Goal: Obtain resource: Obtain resource

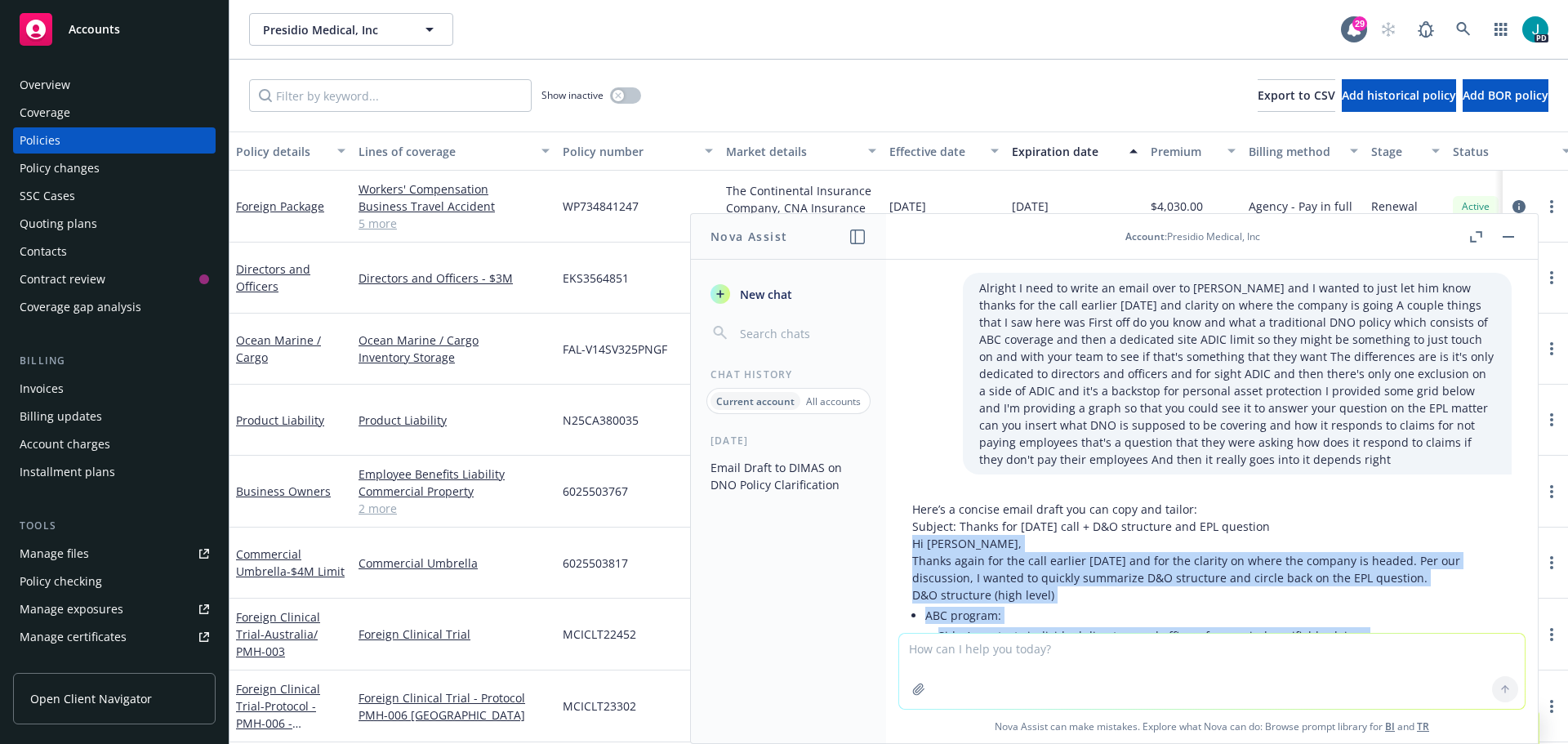
scroll to position [68, 0]
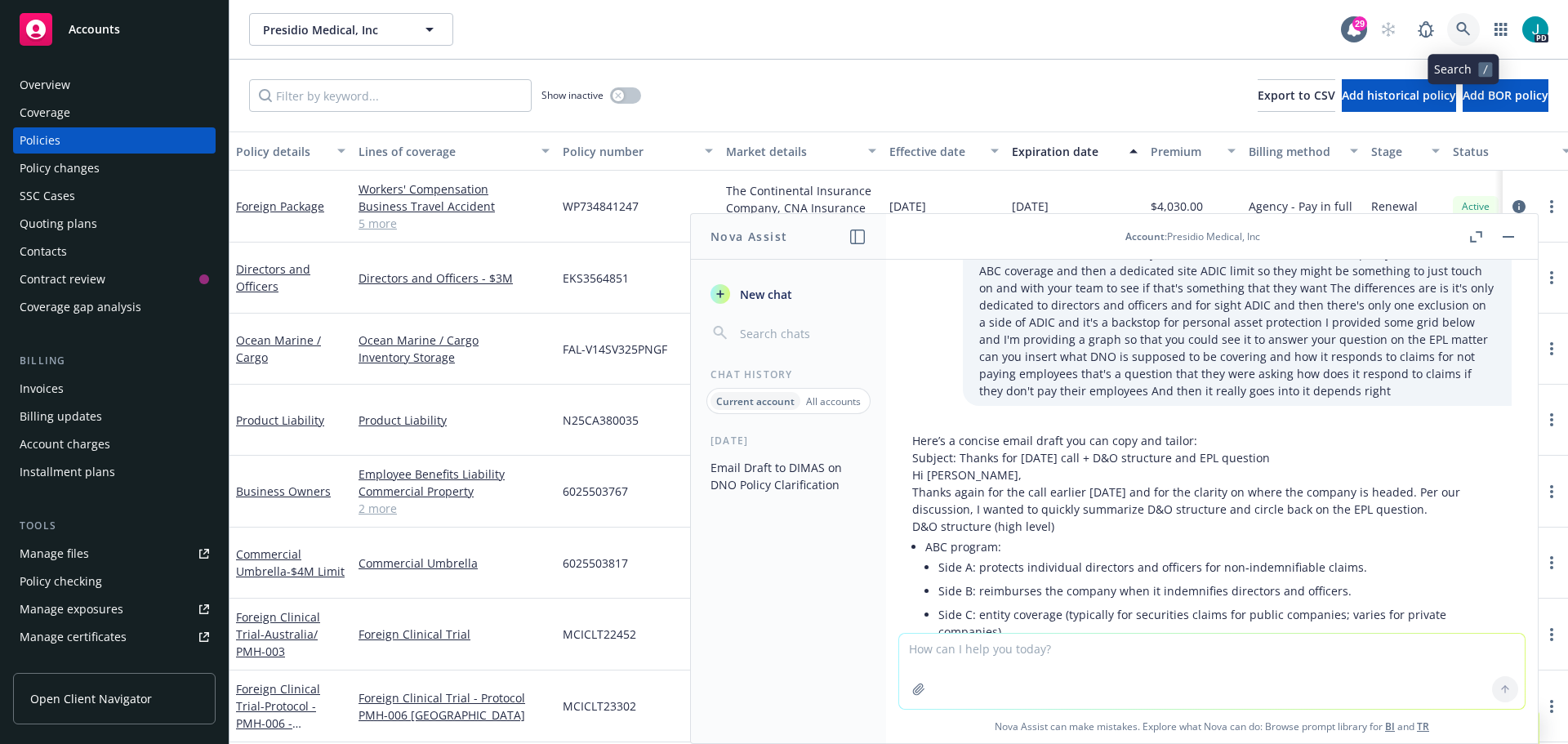
click at [1465, 27] on icon at bounding box center [1463, 28] width 14 height 14
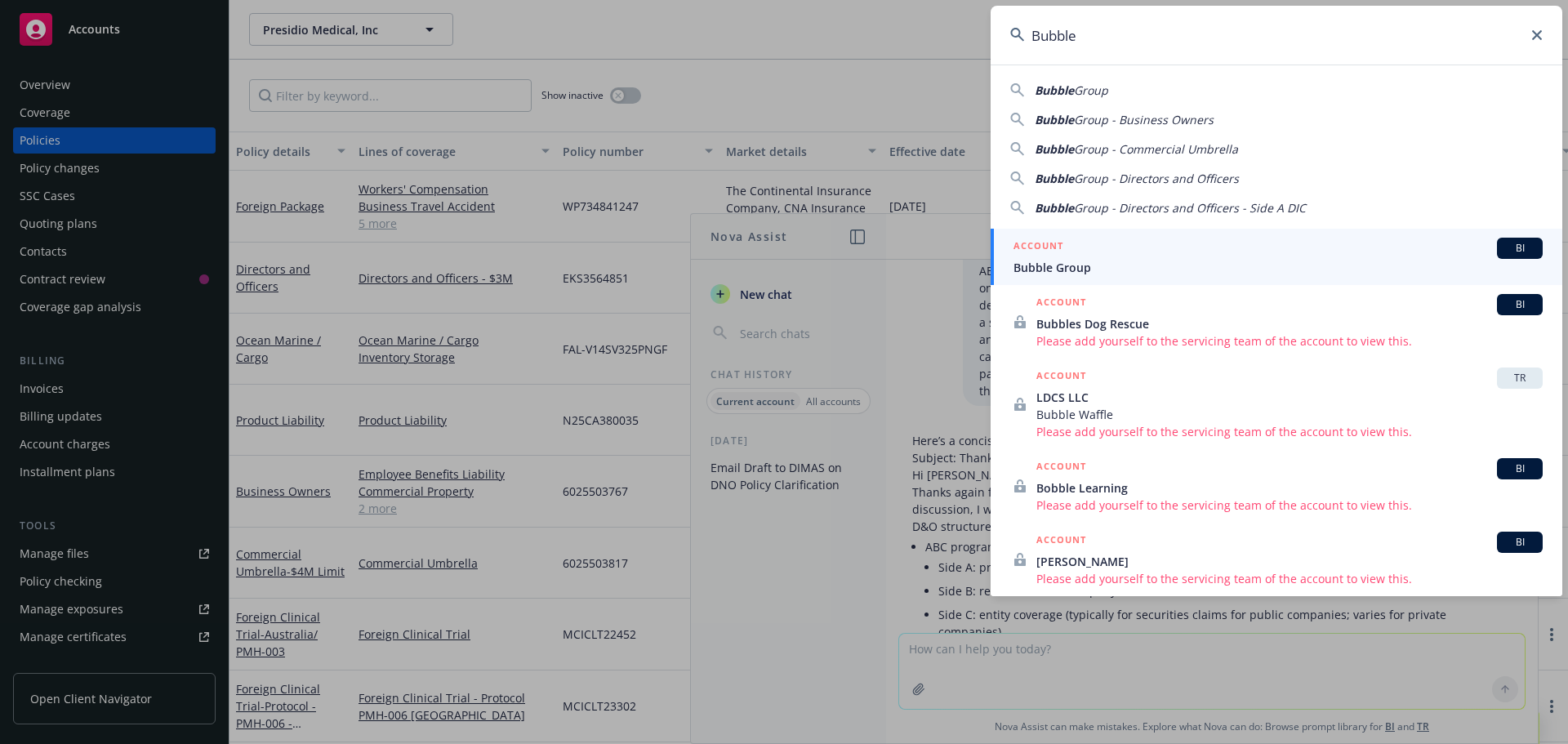
type input "Bubble"
click at [1122, 272] on span "Bubble Group" at bounding box center [1278, 267] width 529 height 17
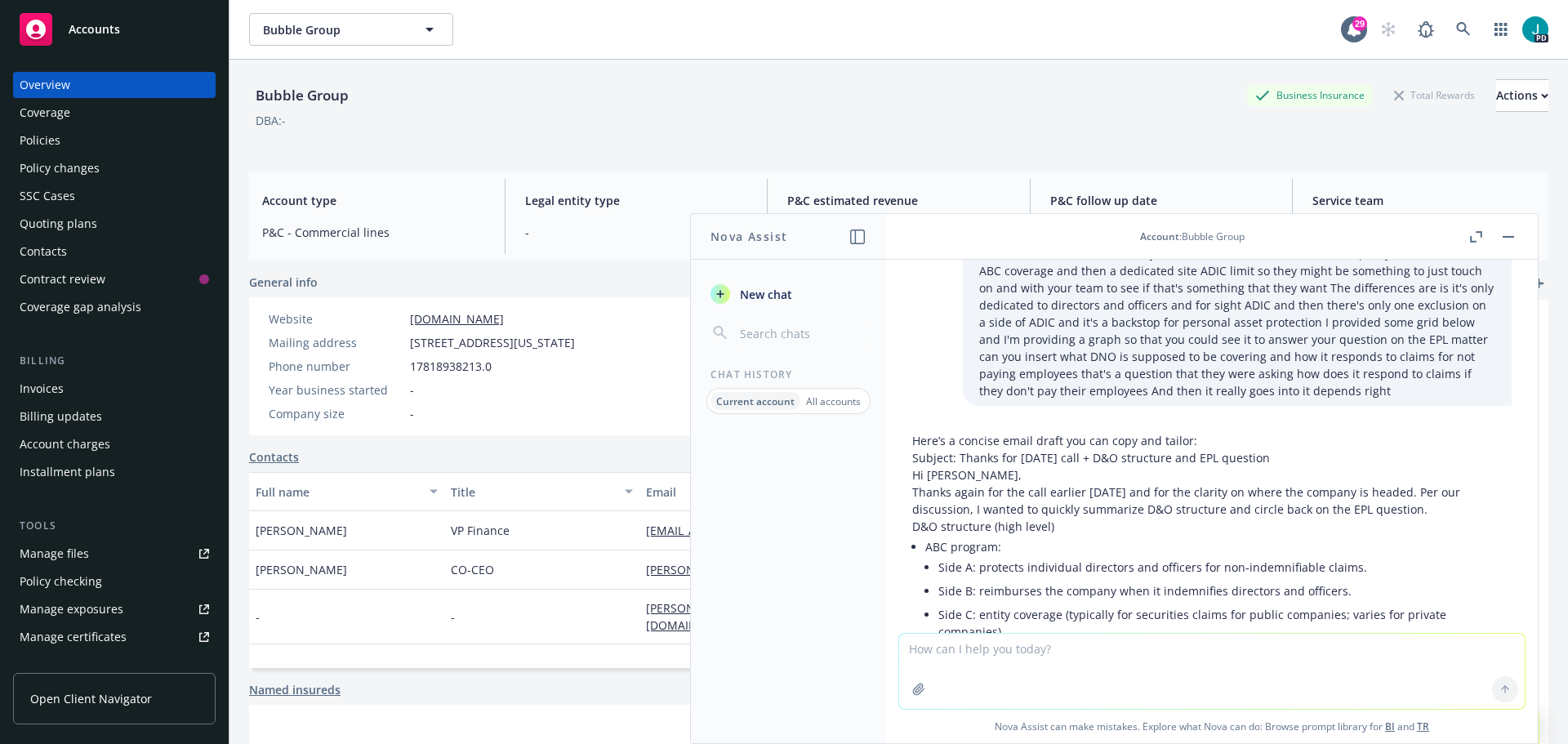
click at [1501, 235] on button "button" at bounding box center [1508, 236] width 20 height 20
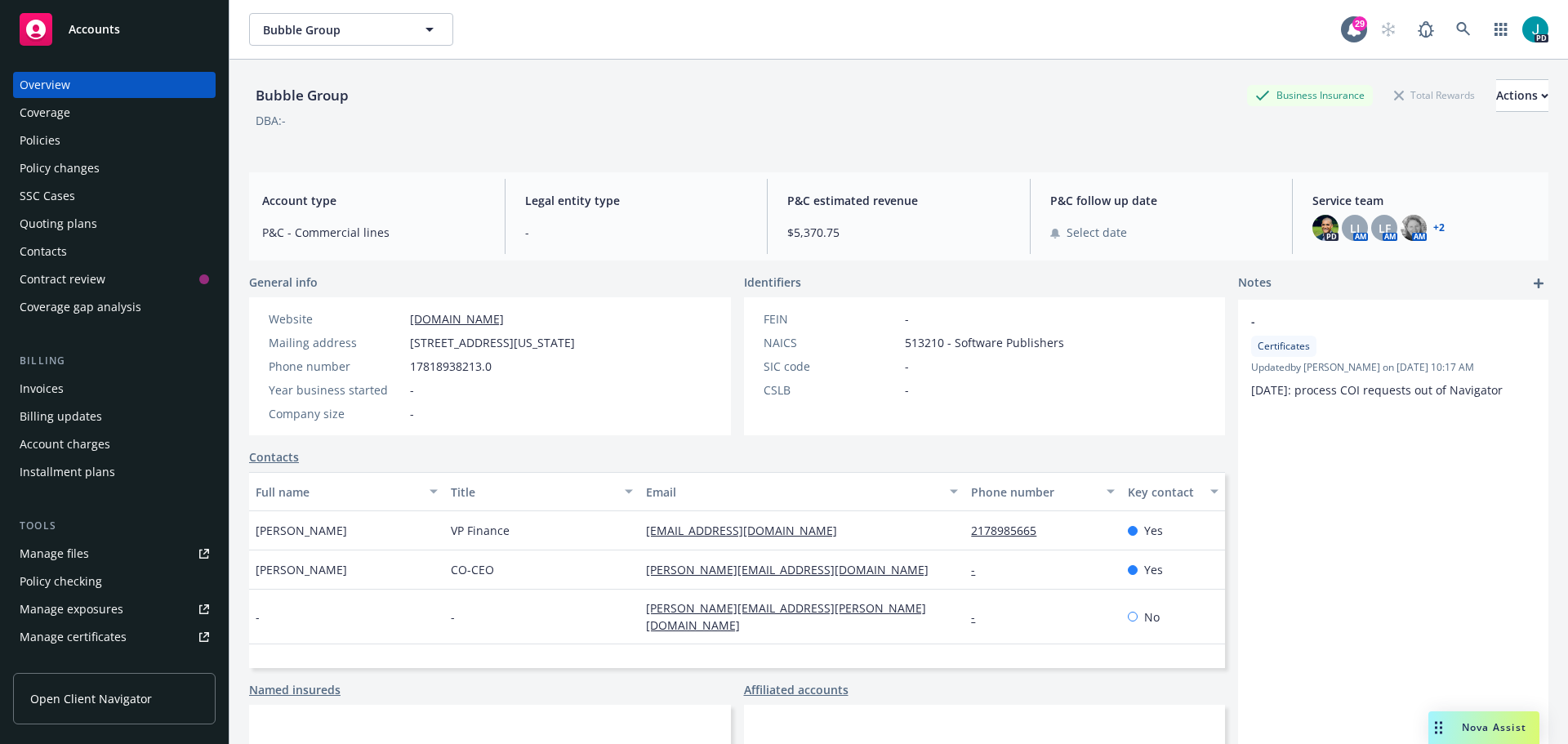
click at [71, 150] on div "Policies" at bounding box center [115, 140] width 190 height 27
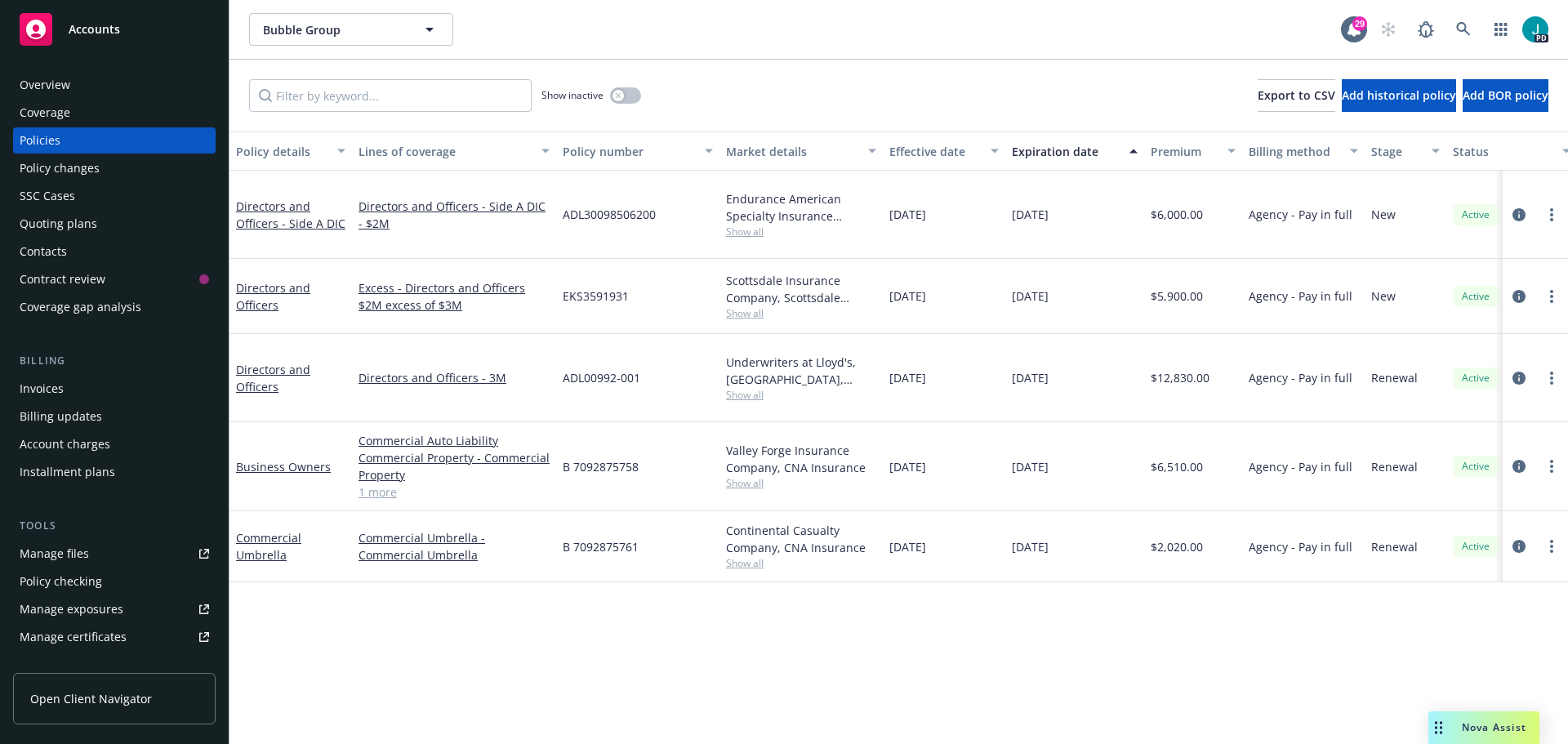
click at [392, 560] on div "Policy details Lines of coverage Policy number Market details Effective date Ex…" at bounding box center [899, 438] width 1339 height 612
click at [91, 562] on link "Manage files" at bounding box center [115, 553] width 203 height 27
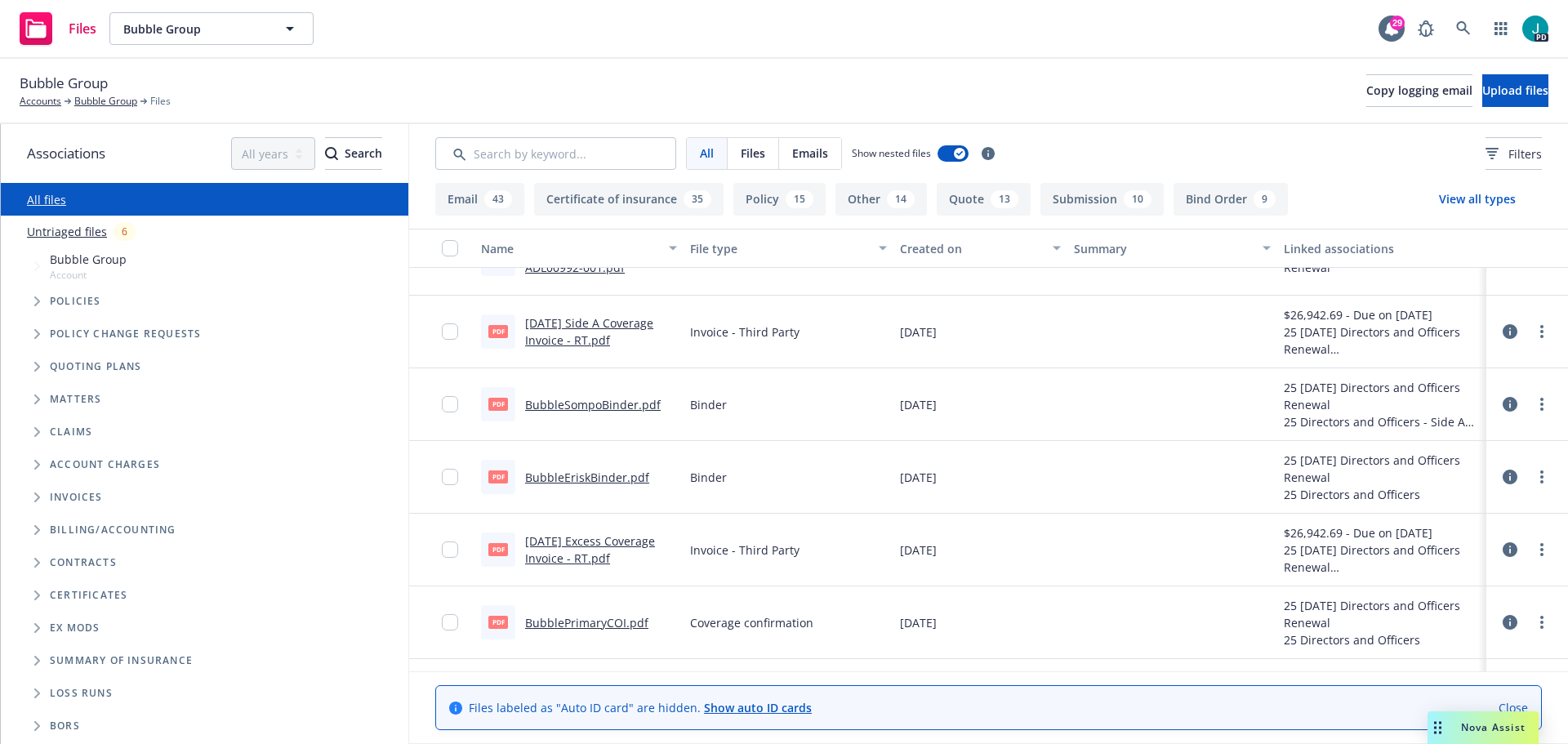
scroll to position [1388, 0]
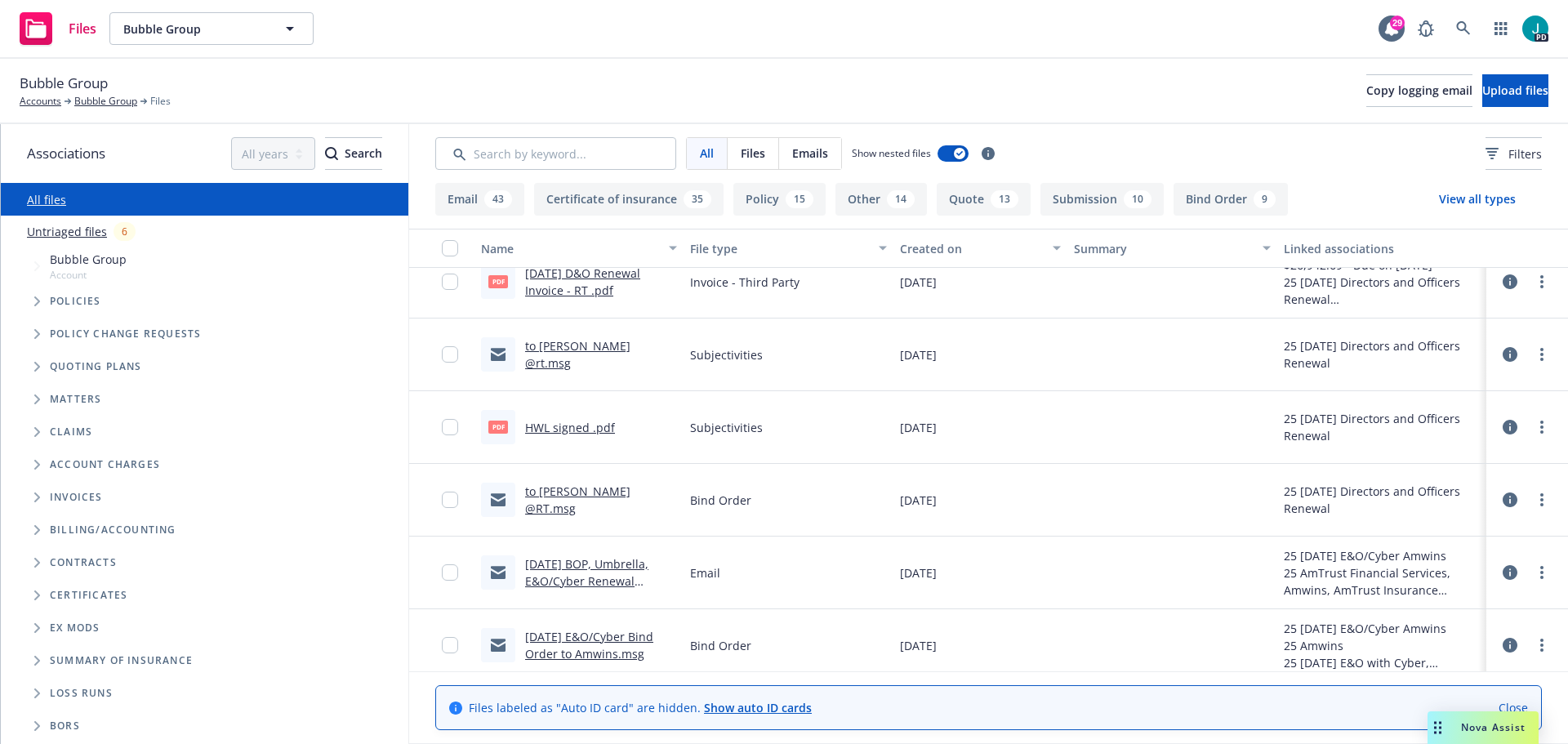
drag, startPoint x: 334, startPoint y: 632, endPoint x: 352, endPoint y: 620, distance: 21.6
click at [334, 632] on div "Ex Mods" at bounding box center [226, 627] width 352 height 9
